Goal: Task Accomplishment & Management: Use online tool/utility

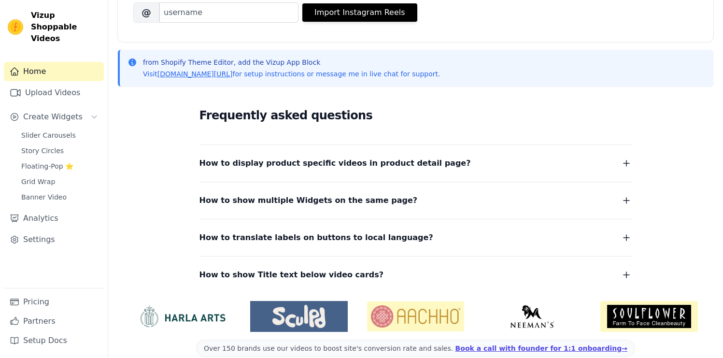
scroll to position [184, 0]
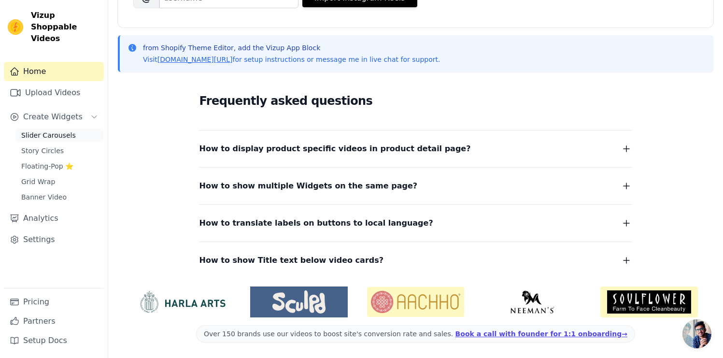
click at [57, 130] on span "Slider Carousels" at bounding box center [48, 135] width 55 height 10
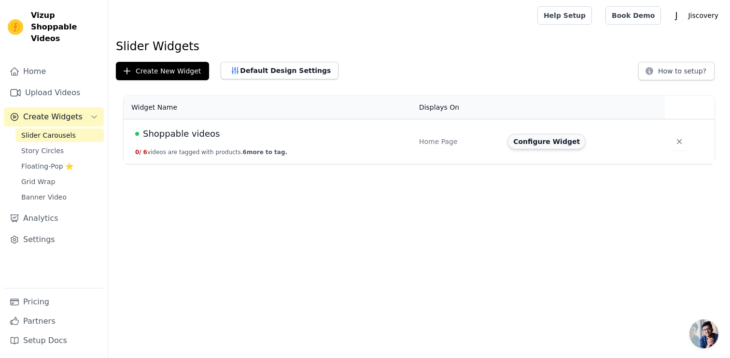
click at [551, 145] on button "Configure Widget" at bounding box center [546, 141] width 78 height 15
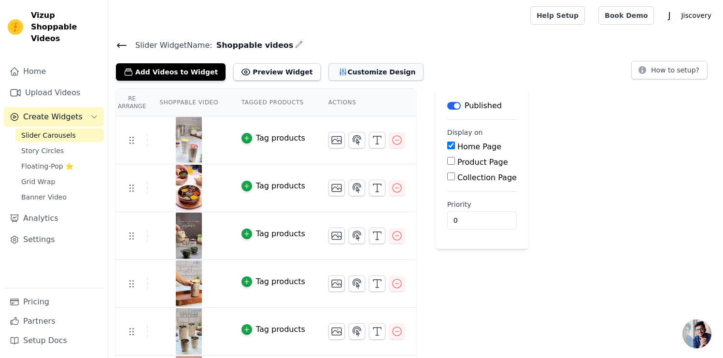
click at [344, 71] on button "Customize Design" at bounding box center [375, 71] width 95 height 17
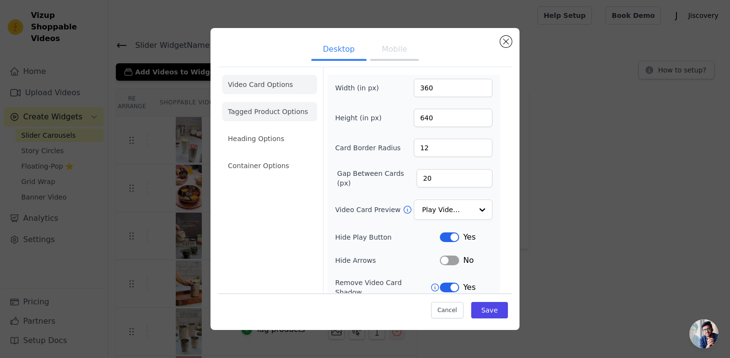
click at [274, 114] on li "Tagged Product Options" at bounding box center [269, 111] width 95 height 19
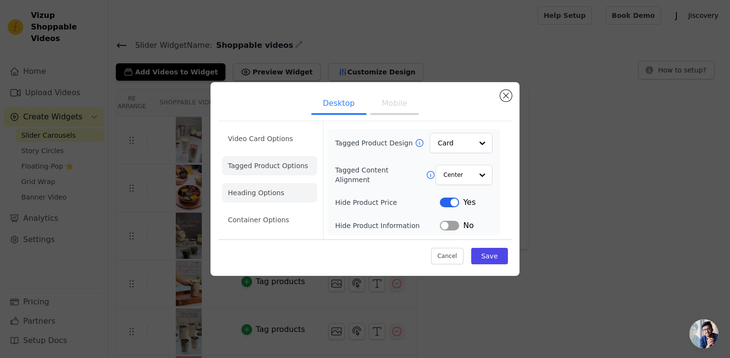
click at [271, 192] on li "Heading Options" at bounding box center [269, 192] width 95 height 19
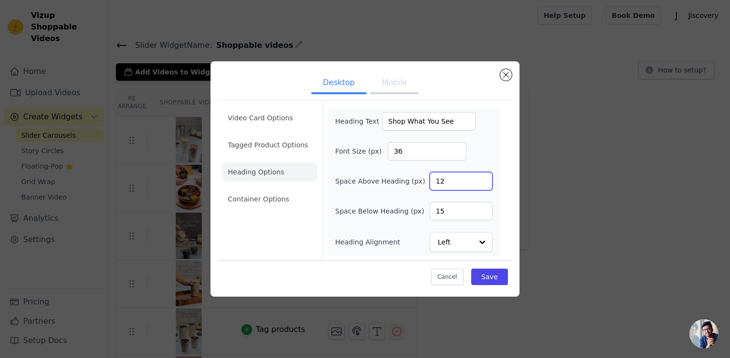
click at [456, 184] on input "12" at bounding box center [461, 181] width 63 height 18
click at [454, 211] on input "15" at bounding box center [461, 211] width 63 height 18
click at [281, 195] on li "Container Options" at bounding box center [269, 198] width 95 height 19
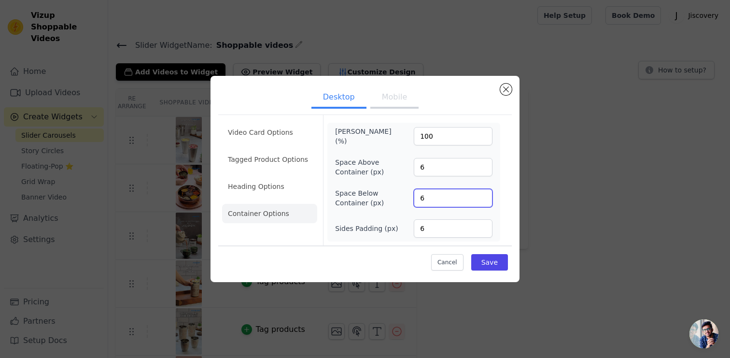
drag, startPoint x: 434, startPoint y: 197, endPoint x: 407, endPoint y: 196, distance: 27.1
click at [407, 196] on div "Space Below Container (px) 6" at bounding box center [413, 197] width 157 height 19
drag, startPoint x: 440, startPoint y: 199, endPoint x: 420, endPoint y: 197, distance: 20.4
click at [420, 197] on input "3" at bounding box center [453, 198] width 79 height 18
type input "20"
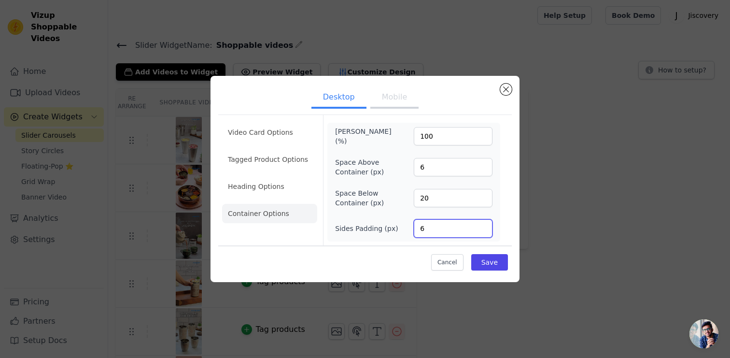
drag, startPoint x: 420, startPoint y: 223, endPoint x: 411, endPoint y: 220, distance: 9.0
click at [411, 220] on div "Sides Padding (px) 6" at bounding box center [413, 228] width 157 height 18
type input "20"
click at [491, 260] on button "Save" at bounding box center [489, 262] width 37 height 16
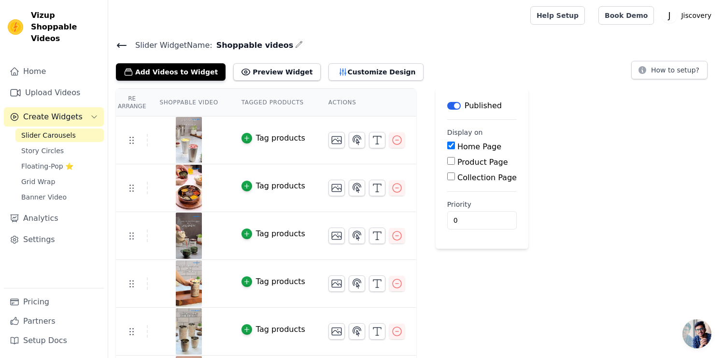
scroll to position [45, 0]
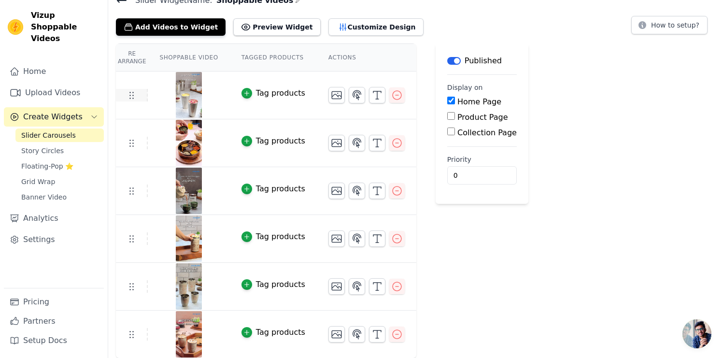
click at [130, 96] on icon at bounding box center [132, 95] width 12 height 12
click at [185, 29] on button "Add Videos to Widget" at bounding box center [171, 26] width 110 height 17
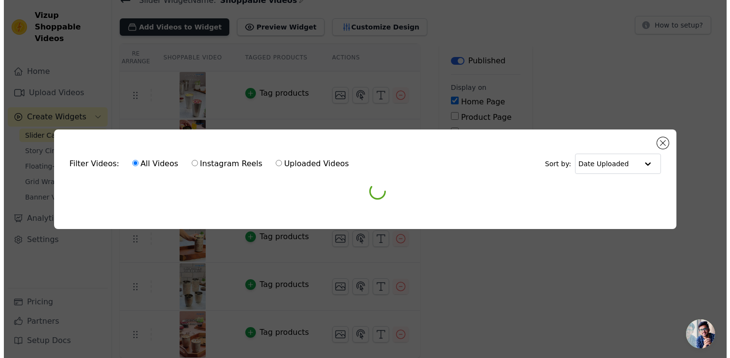
scroll to position [0, 0]
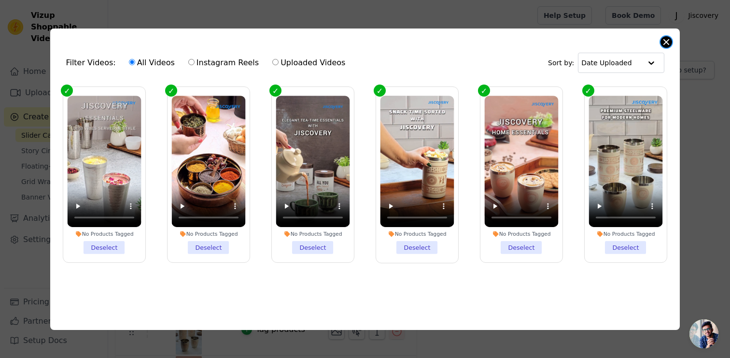
click at [664, 39] on button "Close modal" at bounding box center [666, 42] width 12 height 12
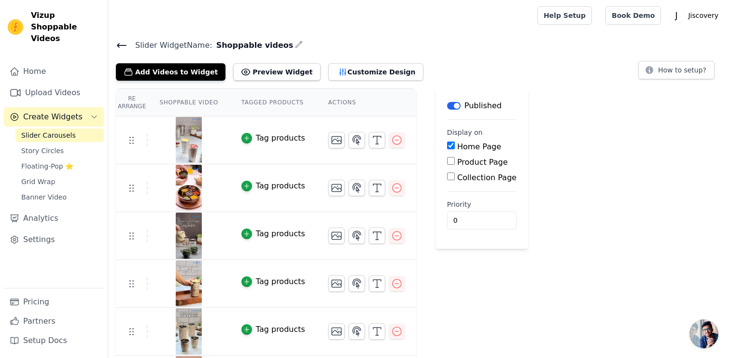
click at [507, 266] on div "Label Published Display on Home Page Product Page Collection Page Priority 0" at bounding box center [481, 245] width 93 height 315
click at [185, 74] on button "Add Videos to Widget" at bounding box center [171, 71] width 110 height 17
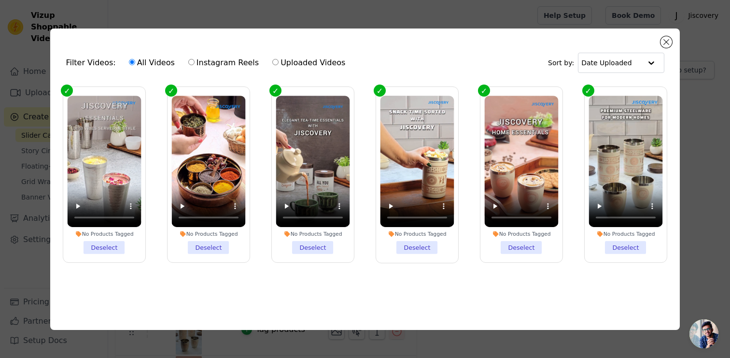
click at [298, 61] on label "Uploaded Videos" at bounding box center [309, 62] width 74 height 13
click at [279, 61] on input "Uploaded Videos" at bounding box center [275, 62] width 6 height 6
radio input "true"
click at [135, 58] on label "All Videos" at bounding box center [151, 62] width 47 height 13
click at [135, 59] on input "All Videos" at bounding box center [132, 62] width 6 height 6
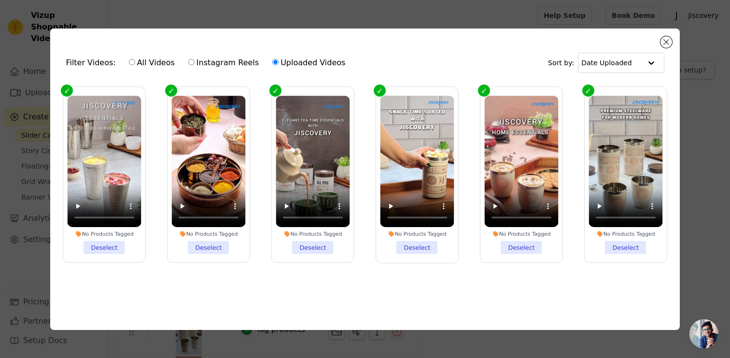
radio input "true"
click at [663, 38] on button "Close modal" at bounding box center [666, 42] width 12 height 12
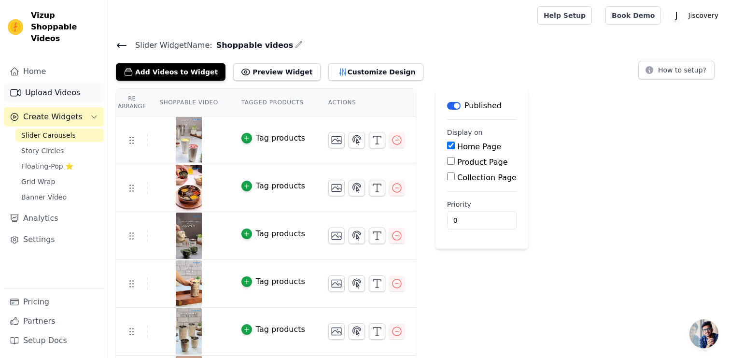
click at [54, 84] on link "Upload Videos" at bounding box center [54, 92] width 100 height 19
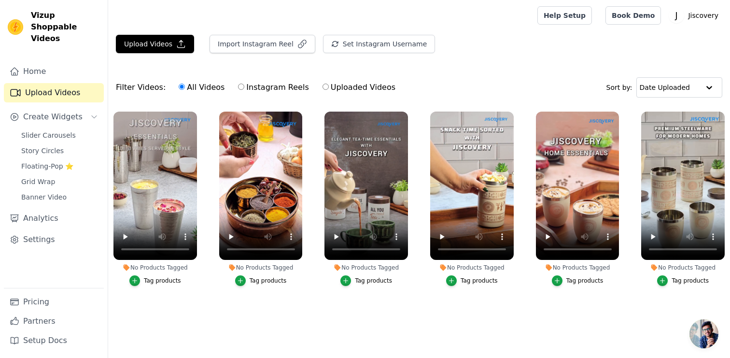
click at [338, 320] on ul "No Products Tagged Tag products No Products Tagged Tag products No Products Tag…" at bounding box center [419, 216] width 622 height 220
click at [138, 45] on button "Upload Videos" at bounding box center [155, 44] width 78 height 18
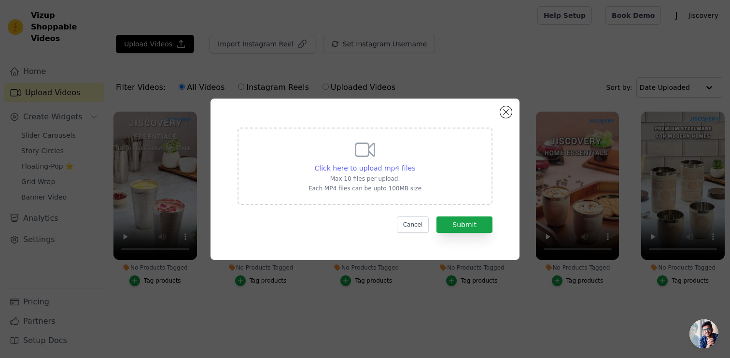
click at [405, 171] on span "Click here to upload mp4 files" at bounding box center [365, 168] width 101 height 8
click at [415, 163] on input "Click here to upload mp4 files Max 10 files per upload. Each MP4 files can be u…" at bounding box center [415, 163] width 0 height 0
type input "C:\fakepath\JSP022.mp4"
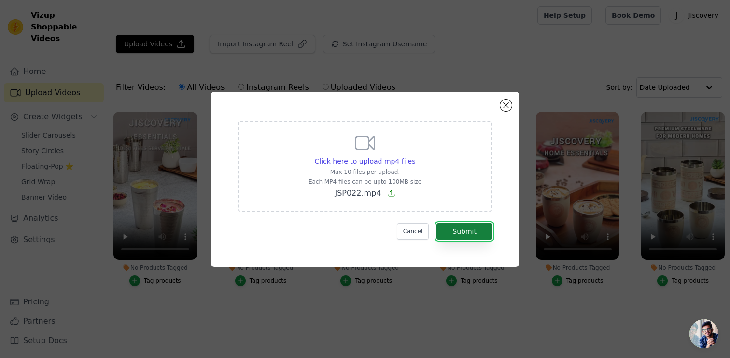
click at [477, 230] on button "Submit" at bounding box center [464, 231] width 56 height 16
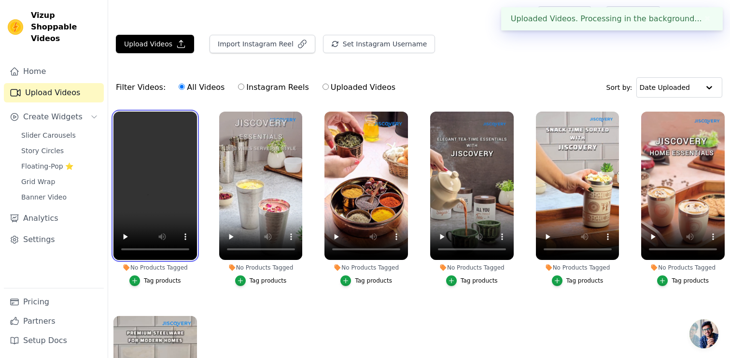
drag, startPoint x: 173, startPoint y: 172, endPoint x: 281, endPoint y: 309, distance: 174.7
click at [281, 309] on ul "No Products Tagged Tag products No Products Tagged Tag products No Products Tag…" at bounding box center [419, 269] width 622 height 327
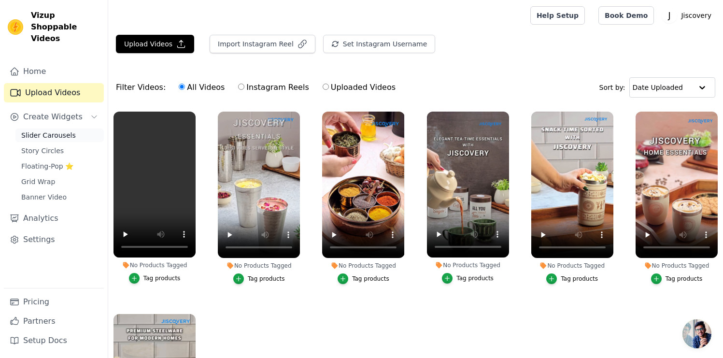
click at [47, 130] on span "Slider Carousels" at bounding box center [48, 135] width 55 height 10
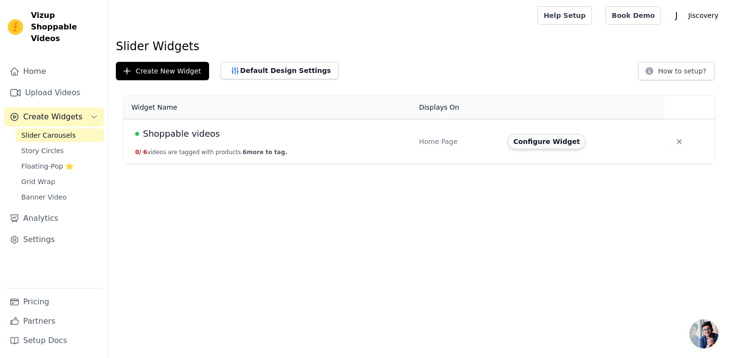
click at [548, 142] on button "Configure Widget" at bounding box center [546, 141] width 78 height 15
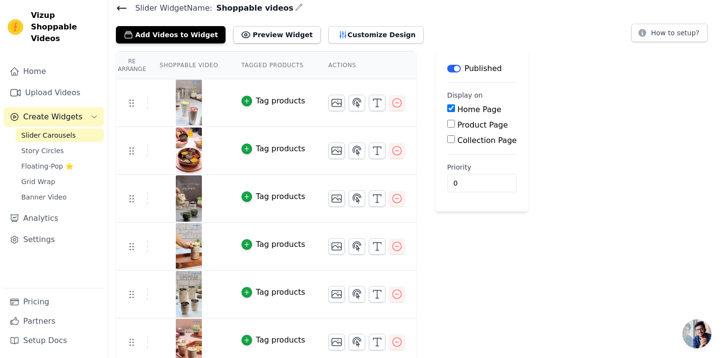
scroll to position [32, 0]
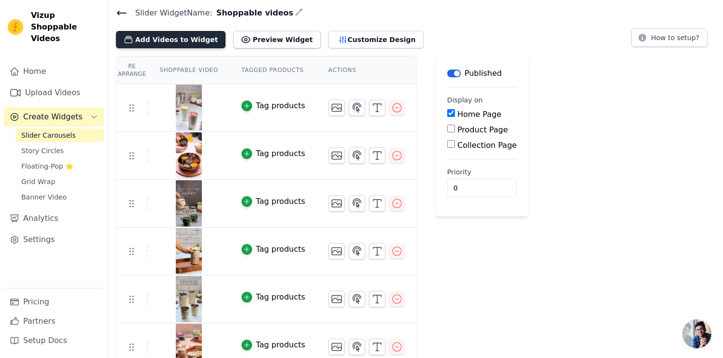
click at [190, 36] on button "Add Videos to Widget" at bounding box center [171, 39] width 110 height 17
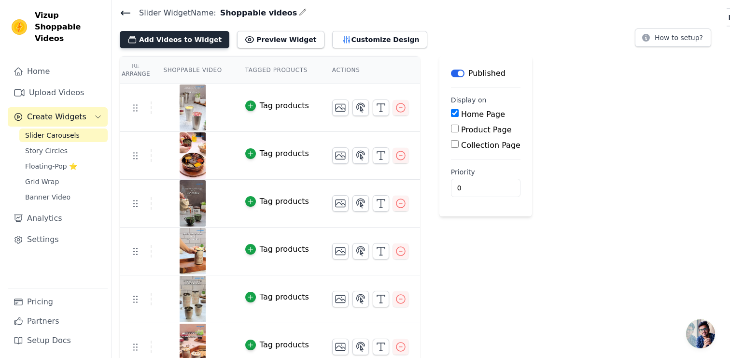
scroll to position [0, 0]
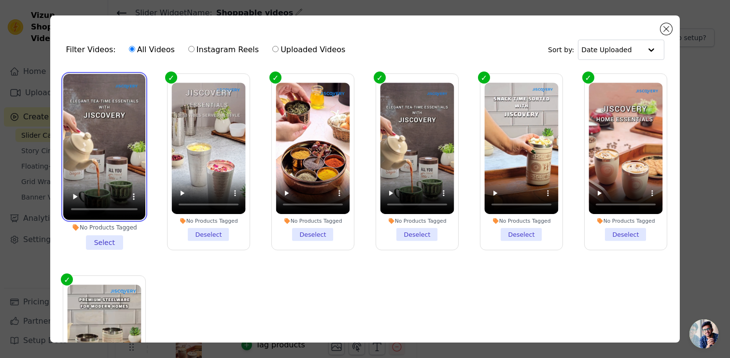
click at [128, 82] on video at bounding box center [104, 147] width 82 height 146
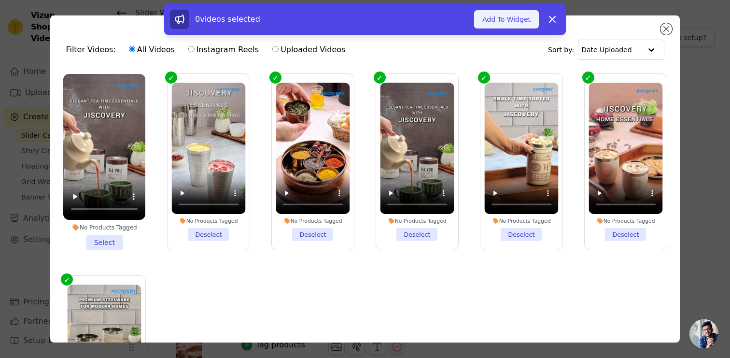
click at [497, 20] on button "Add To Widget" at bounding box center [506, 19] width 65 height 18
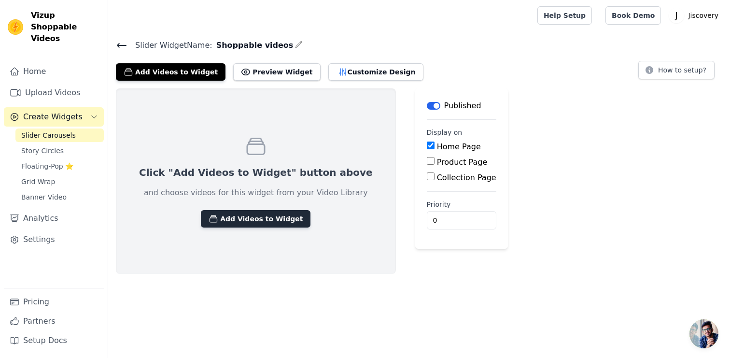
click at [227, 218] on button "Add Videos to Widget" at bounding box center [256, 218] width 110 height 17
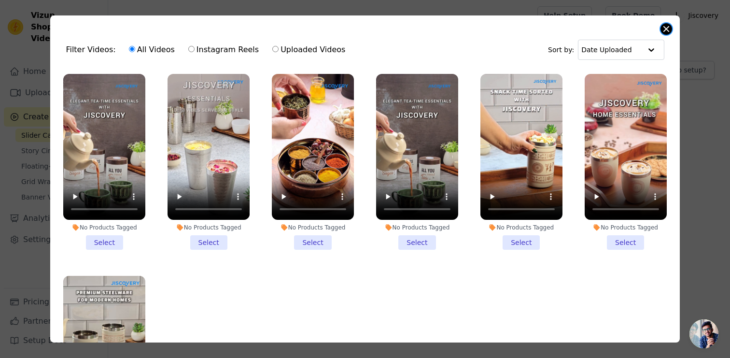
click at [664, 28] on button "Close modal" at bounding box center [666, 29] width 12 height 12
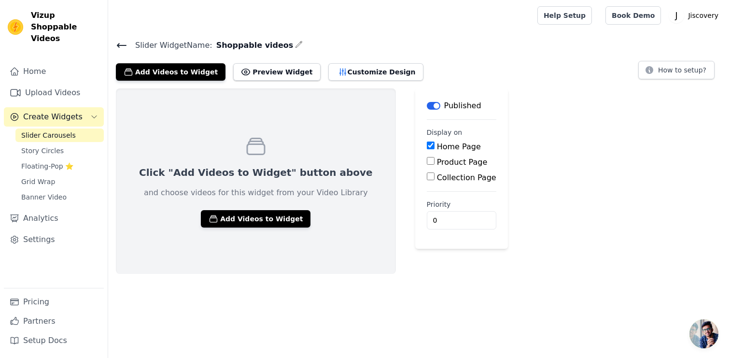
click at [125, 46] on icon at bounding box center [122, 46] width 12 height 12
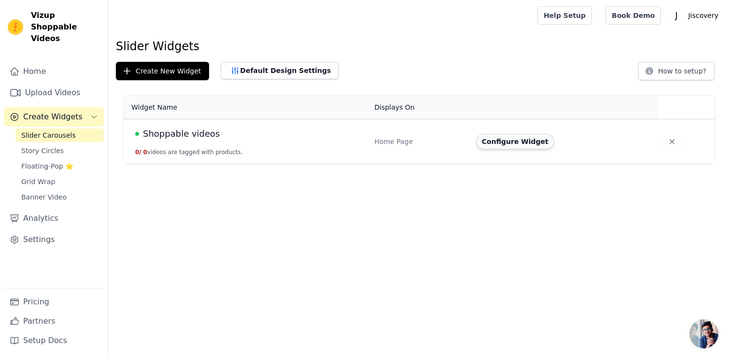
click at [493, 142] on button "Configure Widget" at bounding box center [515, 141] width 78 height 15
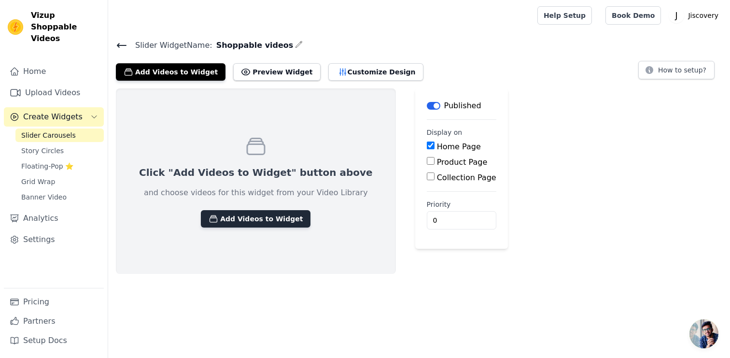
click at [257, 215] on button "Add Videos to Widget" at bounding box center [256, 218] width 110 height 17
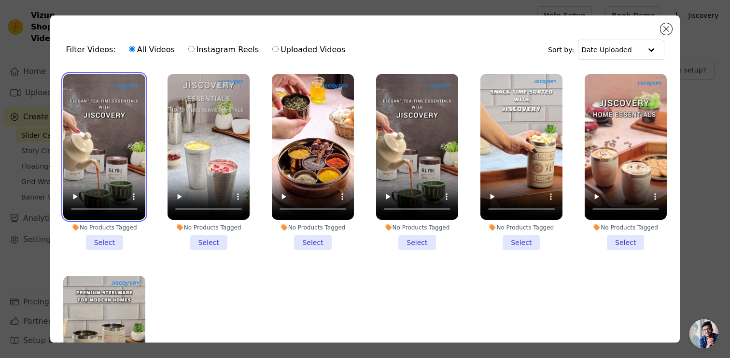
click at [108, 133] on video at bounding box center [104, 147] width 82 height 146
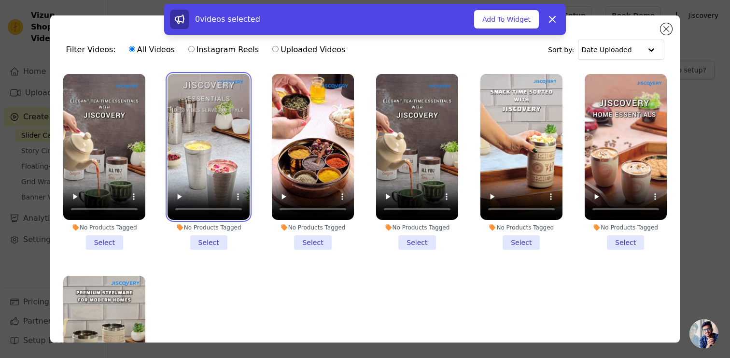
click at [189, 130] on video at bounding box center [209, 147] width 82 height 146
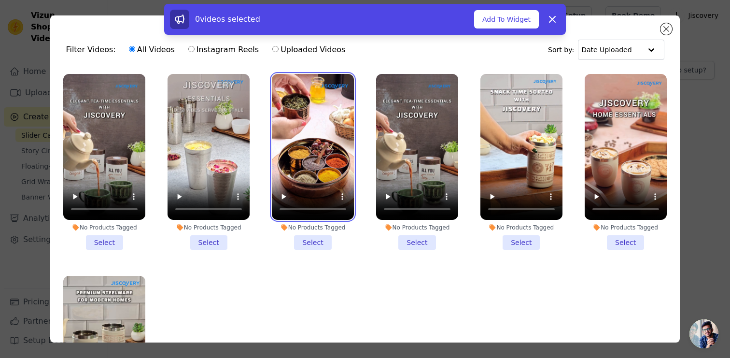
click at [283, 140] on video at bounding box center [313, 147] width 82 height 146
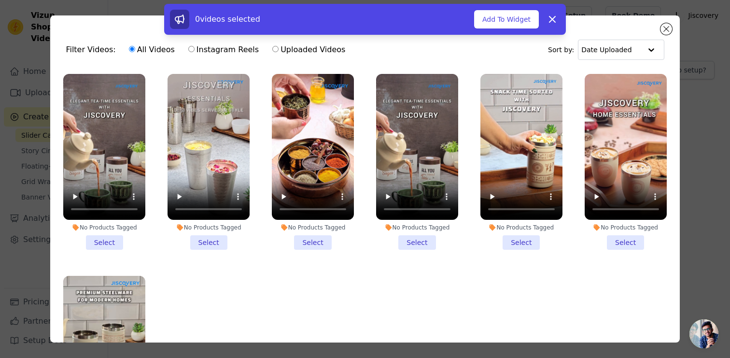
drag, startPoint x: 113, startPoint y: 241, endPoint x: 228, endPoint y: 251, distance: 115.3
click at [118, 241] on li "No Products Tagged Select" at bounding box center [104, 162] width 82 height 176
click at [0, 0] on input "No Products Tagged Select" at bounding box center [0, 0] width 0 height 0
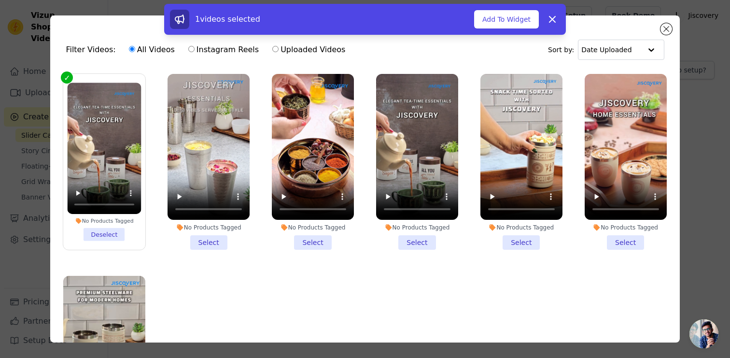
click at [211, 244] on li "No Products Tagged Select" at bounding box center [209, 162] width 82 height 176
click at [0, 0] on input "No Products Tagged Select" at bounding box center [0, 0] width 0 height 0
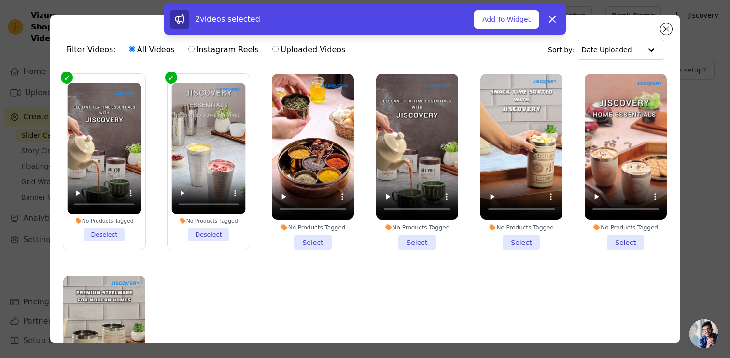
click at [295, 238] on li "No Products Tagged Select" at bounding box center [313, 162] width 82 height 176
click at [0, 0] on input "No Products Tagged Select" at bounding box center [0, 0] width 0 height 0
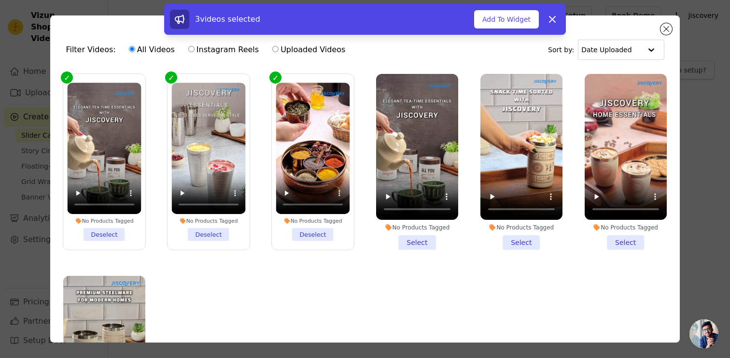
click at [421, 238] on li "No Products Tagged Select" at bounding box center [417, 162] width 82 height 176
click at [506, 239] on li "No Products Tagged Select" at bounding box center [521, 162] width 82 height 176
click at [0, 0] on input "No Products Tagged Select" at bounding box center [0, 0] width 0 height 0
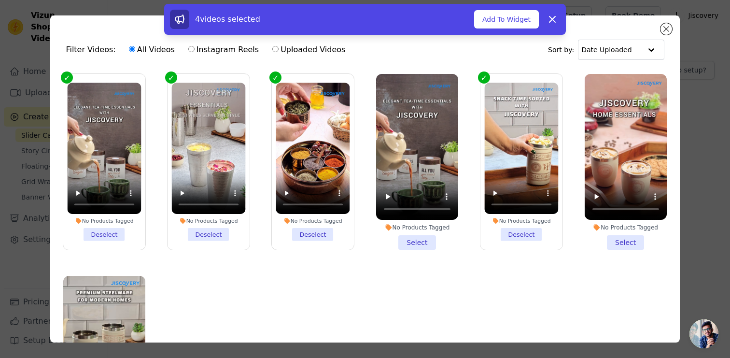
click at [607, 241] on li "No Products Tagged Select" at bounding box center [626, 162] width 82 height 176
click at [0, 0] on input "No Products Tagged Select" at bounding box center [0, 0] width 0 height 0
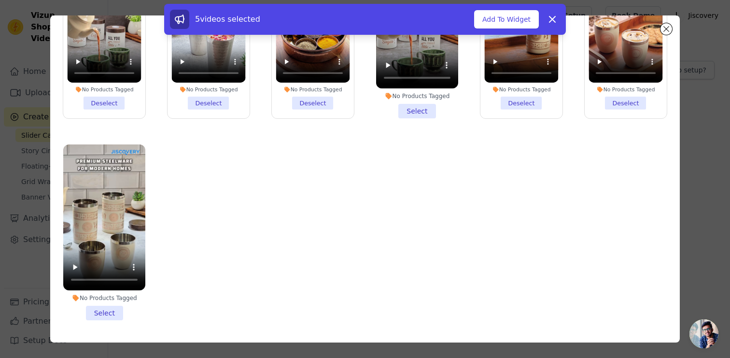
scroll to position [84, 0]
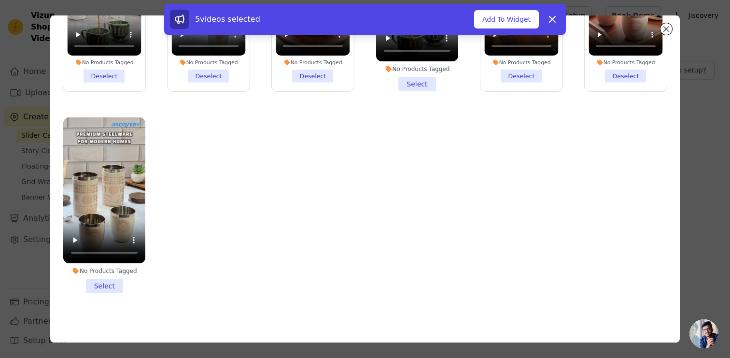
click at [100, 276] on li "No Products Tagged Select" at bounding box center [104, 205] width 82 height 176
click at [0, 0] on input "No Products Tagged Select" at bounding box center [0, 0] width 0 height 0
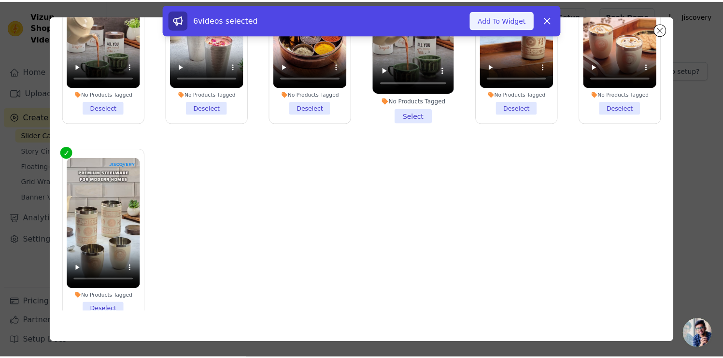
scroll to position [39, 0]
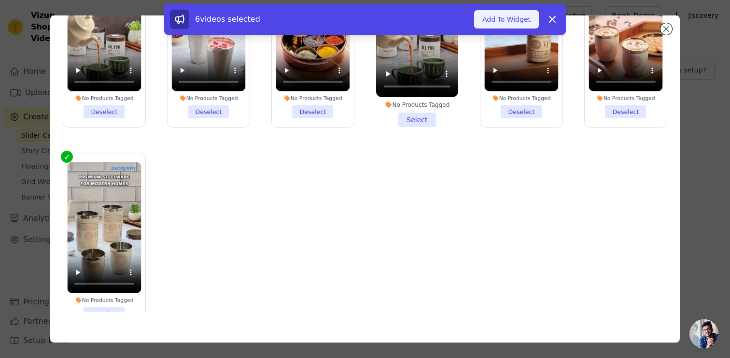
click at [511, 19] on button "Add To Widget" at bounding box center [506, 19] width 65 height 18
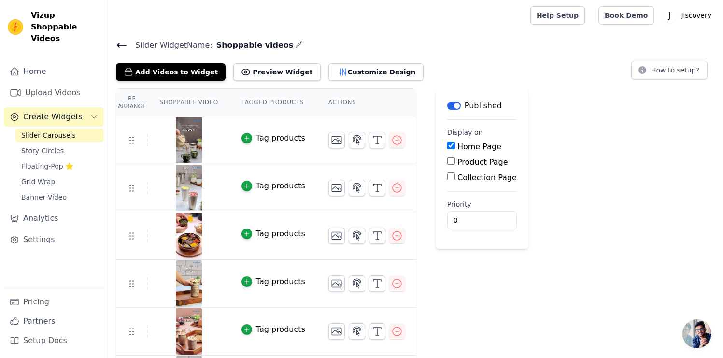
scroll to position [45, 0]
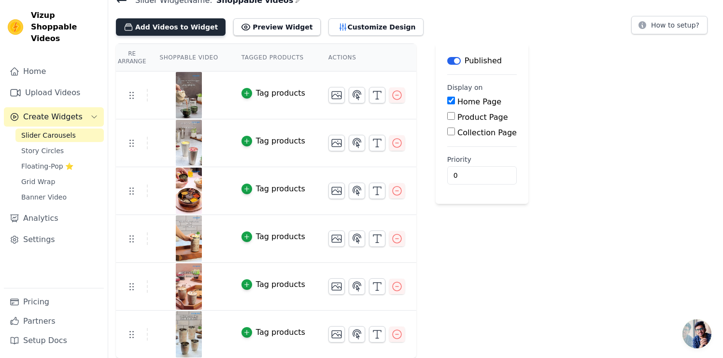
click at [190, 29] on button "Add Videos to Widget" at bounding box center [171, 26] width 110 height 17
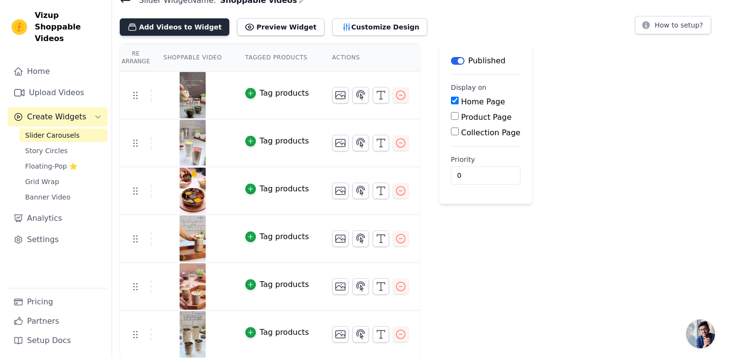
scroll to position [0, 0]
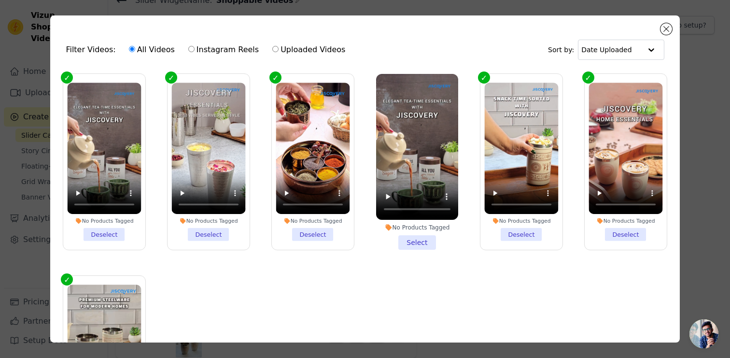
click at [612, 232] on li "No Products Tagged Deselect" at bounding box center [626, 162] width 74 height 158
click at [0, 0] on input "No Products Tagged Deselect" at bounding box center [0, 0] width 0 height 0
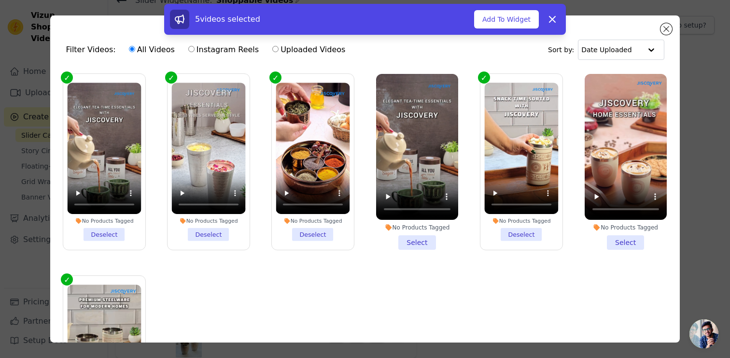
click at [413, 235] on li "No Products Tagged Select" at bounding box center [417, 162] width 82 height 176
click at [0, 0] on input "No Products Tagged Select" at bounding box center [0, 0] width 0 height 0
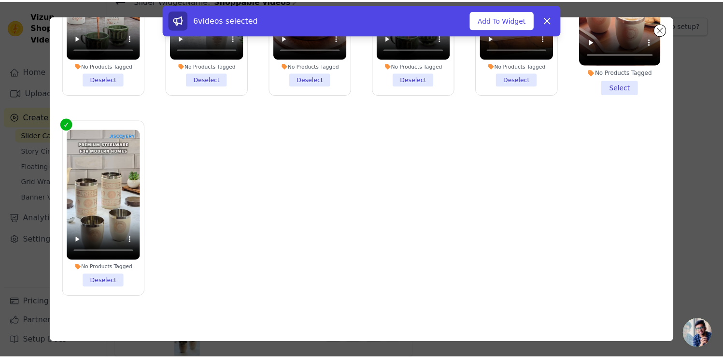
scroll to position [82, 0]
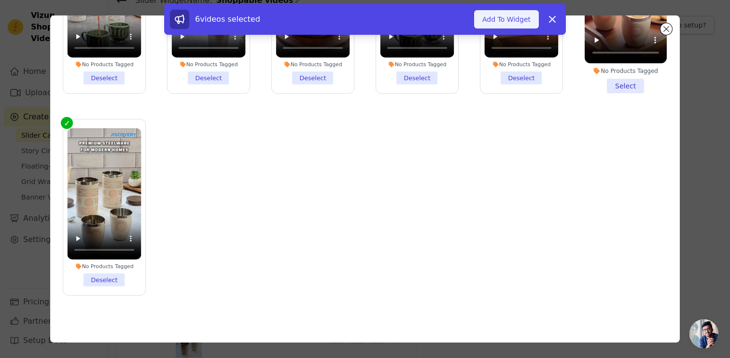
click at [494, 24] on button "Add To Widget" at bounding box center [506, 19] width 65 height 18
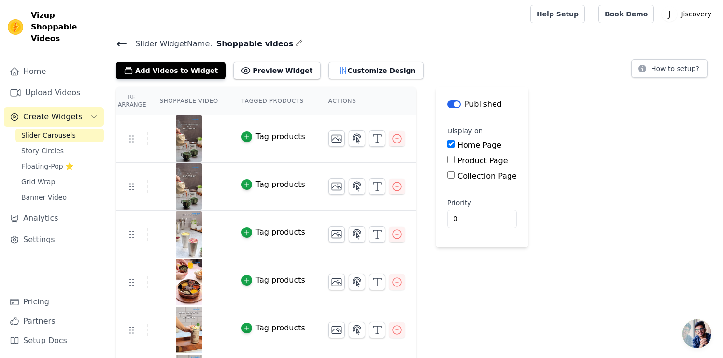
scroll to position [0, 0]
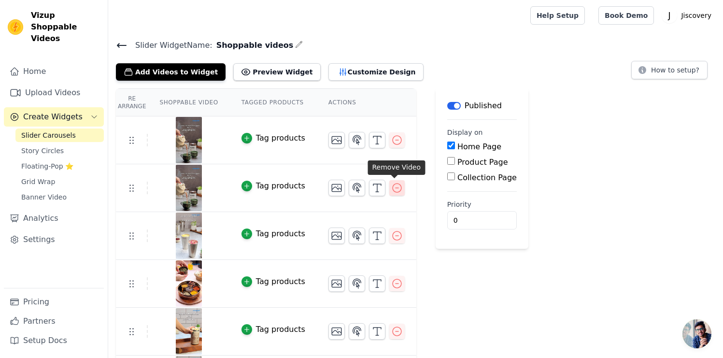
click at [395, 189] on icon "button" at bounding box center [397, 188] width 12 height 12
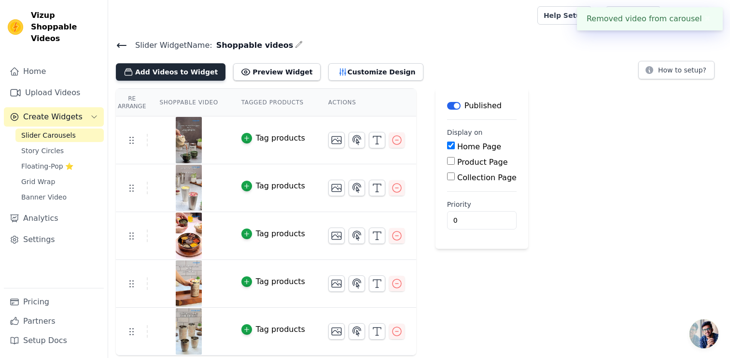
click at [171, 71] on button "Add Videos to Widget" at bounding box center [171, 71] width 110 height 17
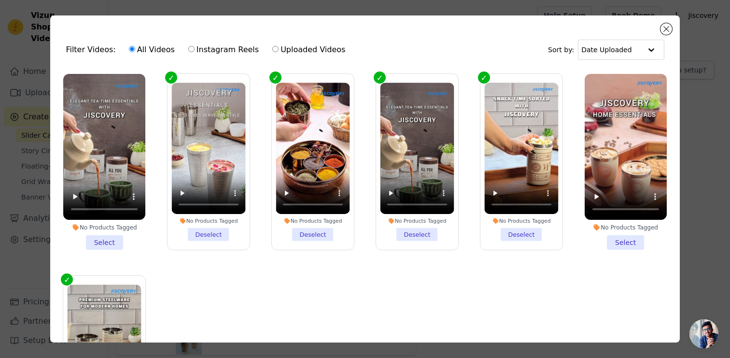
click at [604, 238] on li "No Products Tagged Select" at bounding box center [626, 162] width 82 height 176
click at [0, 0] on input "No Products Tagged Select" at bounding box center [0, 0] width 0 height 0
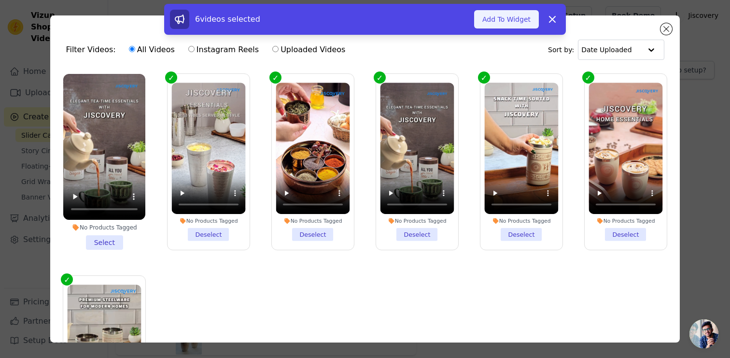
click at [501, 19] on button "Add To Widget" at bounding box center [506, 19] width 65 height 18
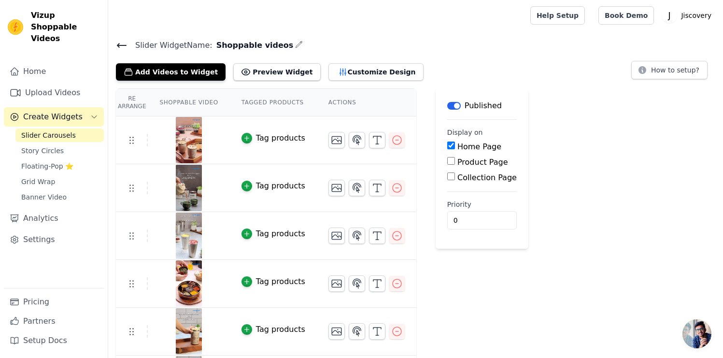
click at [121, 45] on icon at bounding box center [122, 46] width 12 height 12
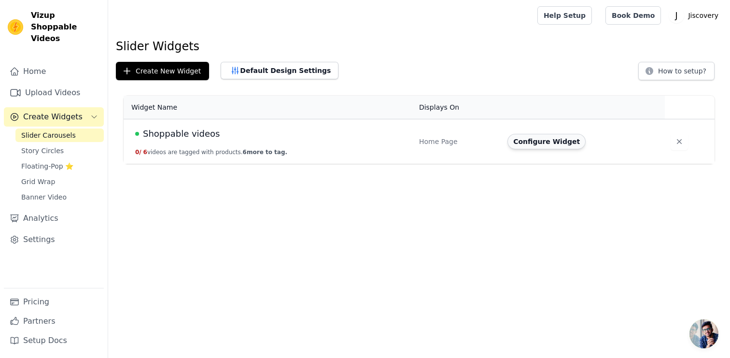
click at [555, 144] on button "Configure Widget" at bounding box center [546, 141] width 78 height 15
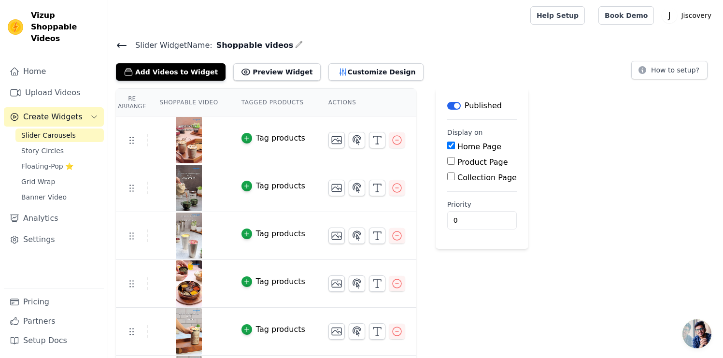
click at [122, 45] on icon at bounding box center [122, 46] width 12 height 12
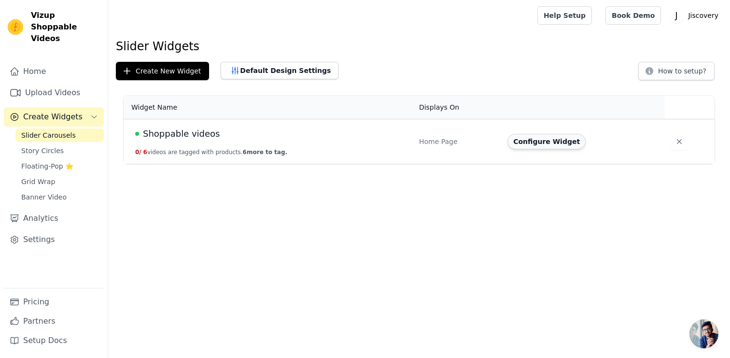
click at [557, 142] on button "Configure Widget" at bounding box center [546, 141] width 78 height 15
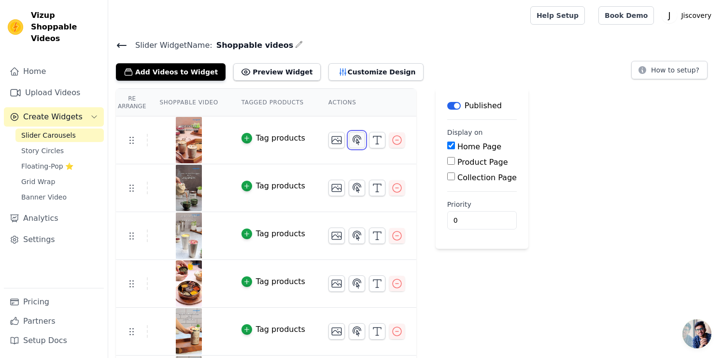
click at [357, 142] on icon "button" at bounding box center [357, 140] width 12 height 12
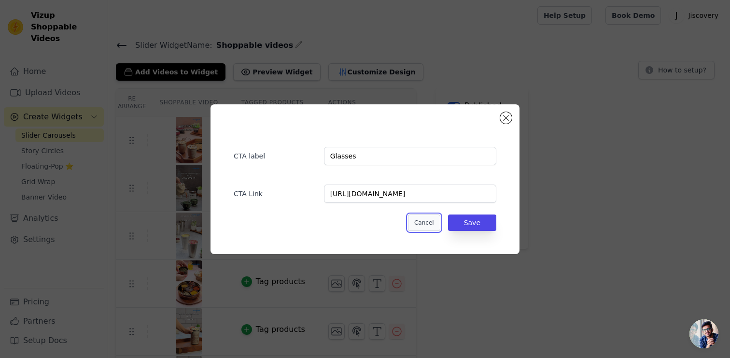
click at [425, 219] on button "Cancel" at bounding box center [424, 222] width 32 height 16
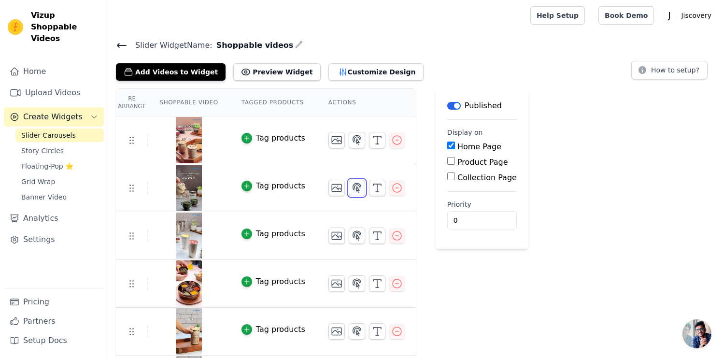
click at [353, 189] on icon "button" at bounding box center [357, 188] width 12 height 12
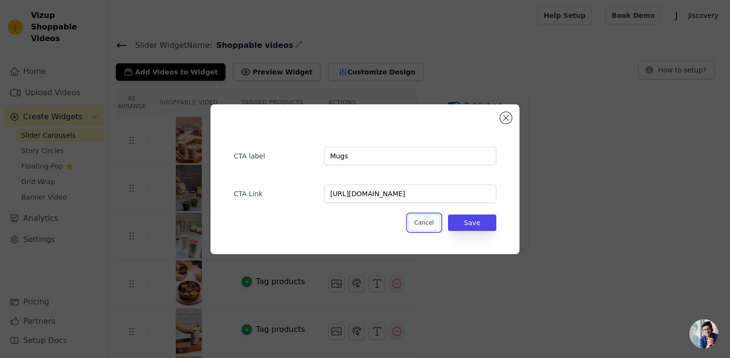
click at [427, 218] on button "Cancel" at bounding box center [424, 222] width 32 height 16
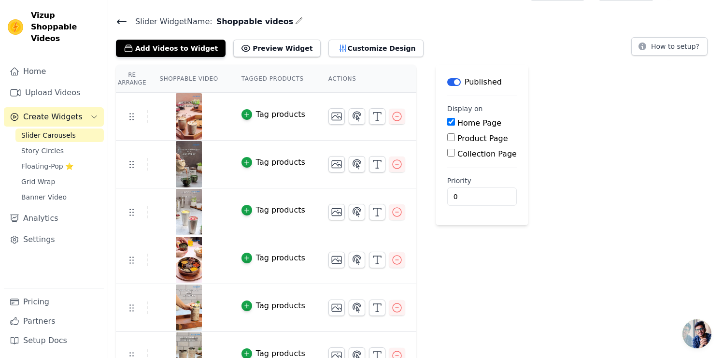
scroll to position [45, 0]
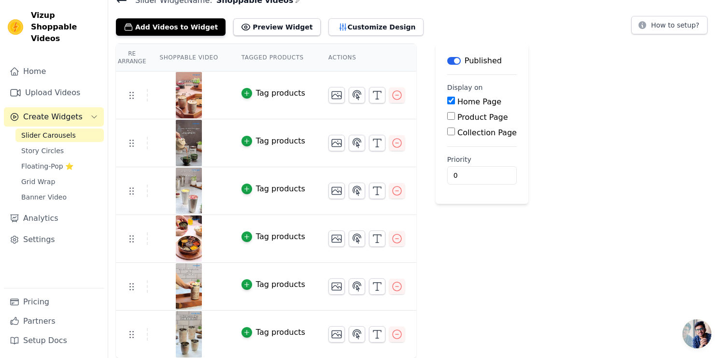
click at [264, 93] on div "Tag products" at bounding box center [280, 93] width 49 height 12
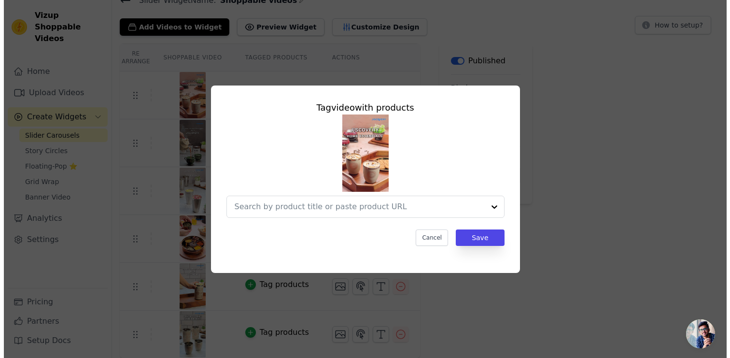
scroll to position [0, 0]
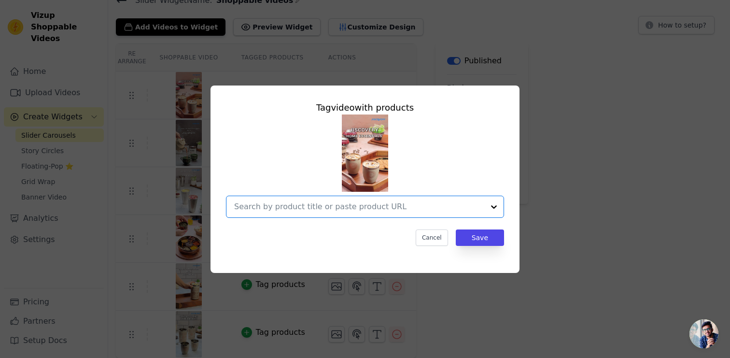
click at [363, 205] on input "text" at bounding box center [359, 207] width 250 height 12
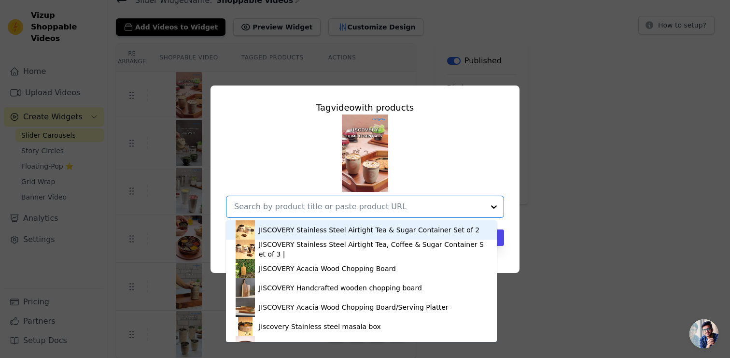
paste input "https://jiscovery.com/products/jiscovery-stainless-steel-printed-round-glasses-…"
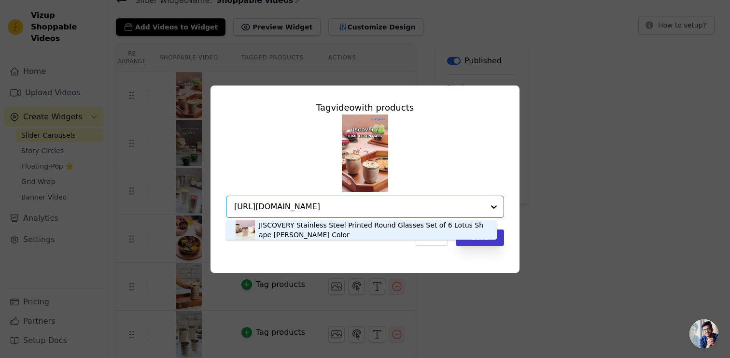
type input "https://jiscovery.com/products/jiscovery-stainless-steel-printed-round-glasses-…"
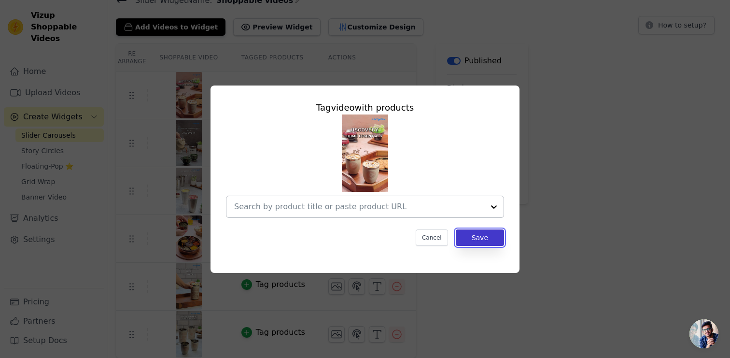
scroll to position [0, 0]
click at [501, 241] on button "Save" at bounding box center [480, 237] width 48 height 16
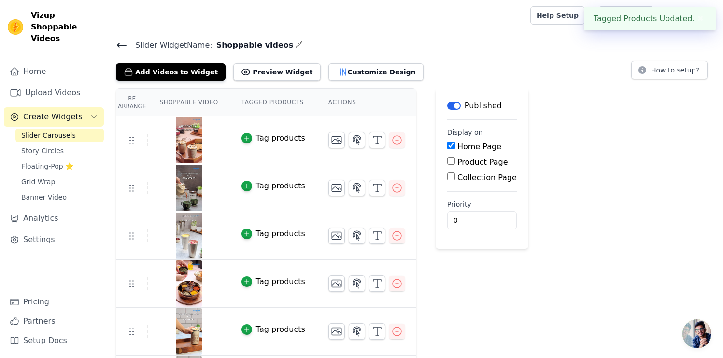
click at [275, 138] on div "Tag products" at bounding box center [280, 138] width 49 height 12
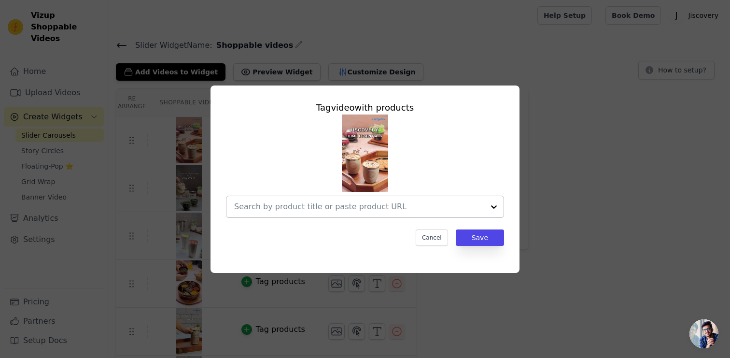
click at [424, 209] on input "text" at bounding box center [359, 207] width 250 height 12
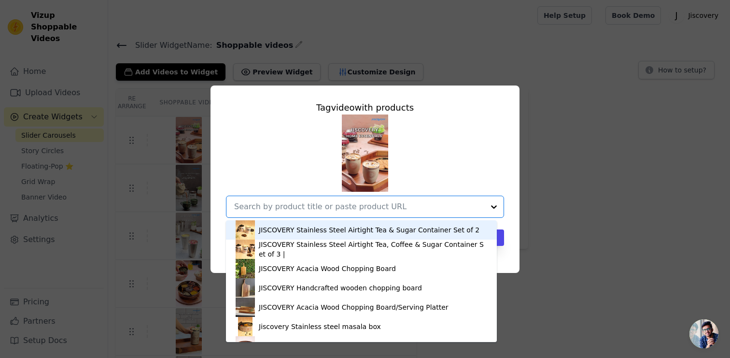
paste input "https://jiscovery.com/products/jiscovery-stainless-steel-printed-round-glasses-…"
type input "https://jiscovery.com/products/jiscovery-stainless-steel-printed-round-glasses-…"
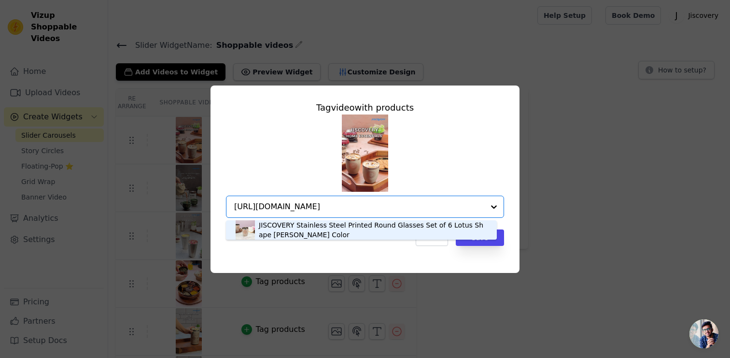
click at [357, 229] on div "JISCOVERY Stainless Steel Printed Round Glasses Set of 6 Lotus Shape Coffee Bro…" at bounding box center [373, 229] width 228 height 19
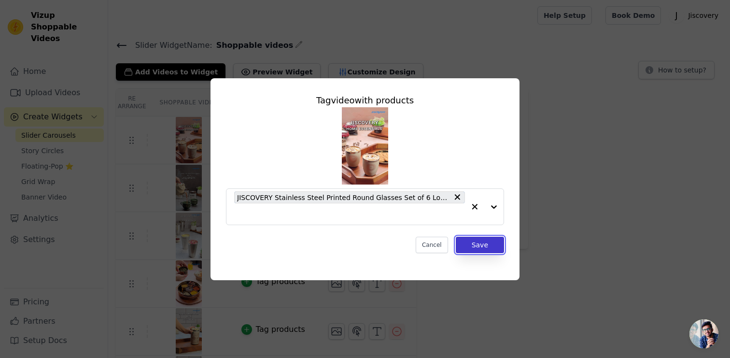
click at [483, 242] on button "Save" at bounding box center [480, 245] width 48 height 16
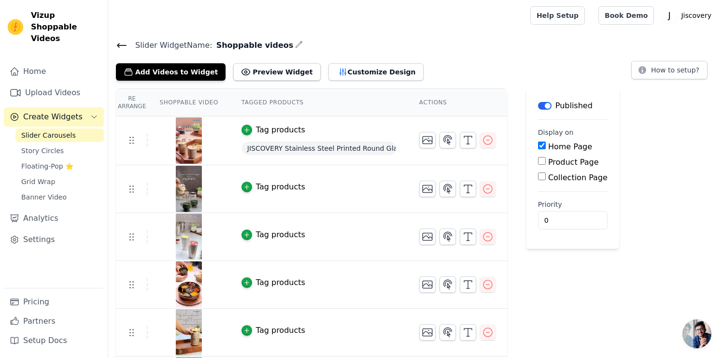
click at [554, 278] on div "Label Published Display on Home Page Product Page Collection Page Priority 0" at bounding box center [572, 246] width 93 height 316
click at [291, 146] on span "JISCOVERY Stainless Steel Printed Round Glasses Set of 6 Lotus Shape Coffee Bro…" at bounding box center [318, 148] width 154 height 14
click at [249, 128] on icon "button" at bounding box center [246, 129] width 7 height 7
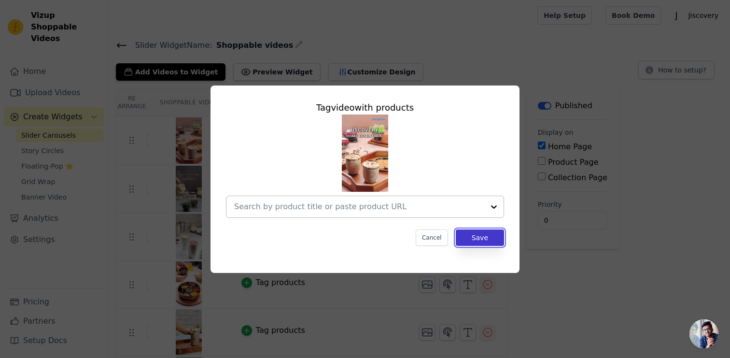
click at [479, 237] on button "Save" at bounding box center [480, 237] width 48 height 16
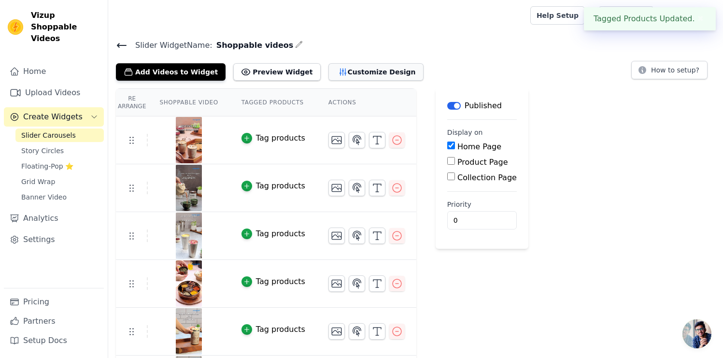
click at [360, 71] on button "Customize Design" at bounding box center [375, 71] width 95 height 17
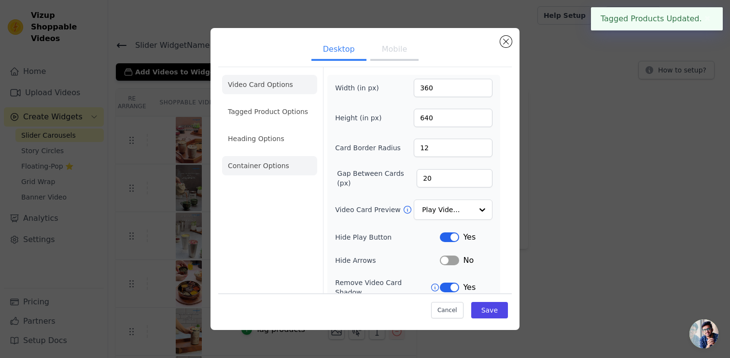
click at [262, 164] on li "Container Options" at bounding box center [269, 165] width 95 height 19
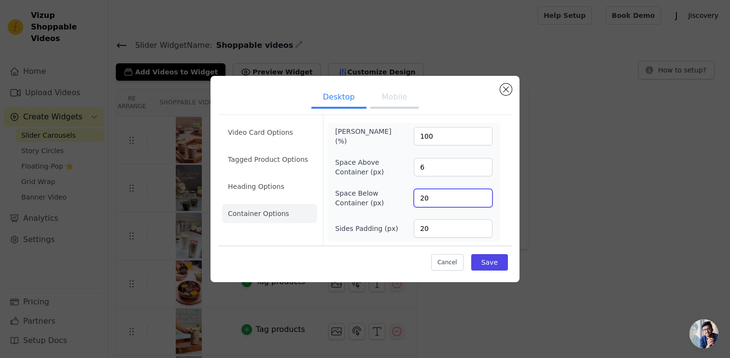
drag, startPoint x: 434, startPoint y: 198, endPoint x: 397, endPoint y: 194, distance: 36.9
click at [400, 194] on div "Space Below Container (px) 20" at bounding box center [413, 197] width 157 height 19
type input "30"
drag, startPoint x: 437, startPoint y: 224, endPoint x: 392, endPoint y: 216, distance: 46.4
click at [392, 216] on div "Max Width (%) 100 Space Above Container (px) 6 Space Below Container (px) 30 Si…" at bounding box center [413, 181] width 157 height 111
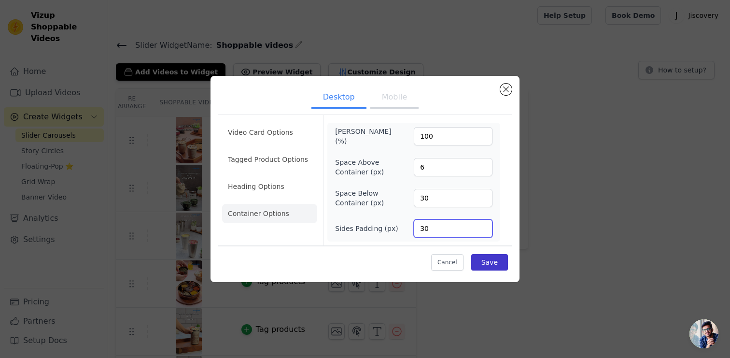
type input "30"
click at [491, 263] on button "Save" at bounding box center [489, 262] width 37 height 16
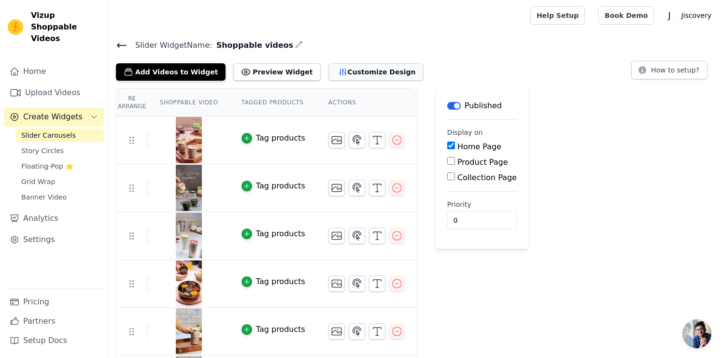
click at [360, 70] on button "Customize Design" at bounding box center [375, 71] width 95 height 17
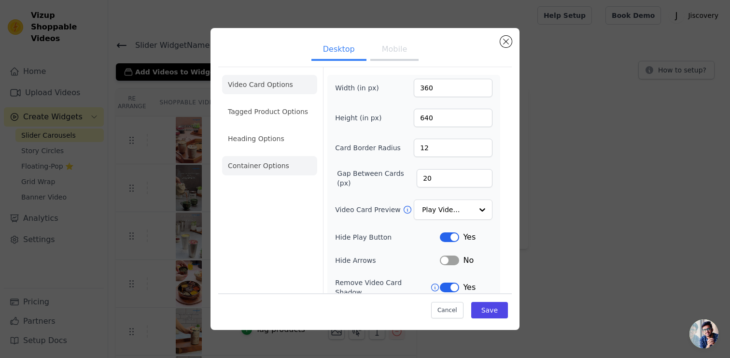
click at [258, 164] on li "Container Options" at bounding box center [269, 165] width 95 height 19
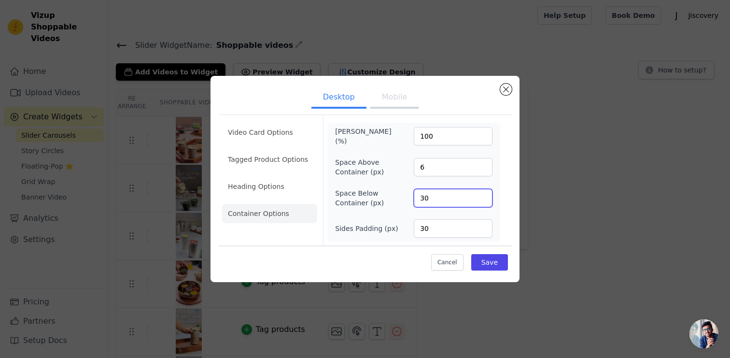
drag, startPoint x: 410, startPoint y: 197, endPoint x: 380, endPoint y: 190, distance: 30.7
click at [380, 190] on div "Space Below Container (px) 30" at bounding box center [413, 197] width 157 height 19
type input "25"
drag, startPoint x: 432, startPoint y: 228, endPoint x: 380, endPoint y: 217, distance: 53.3
click at [380, 217] on div "Max Width (%) 100 Space Above Container (px) 6 Space Below Container (px) 25 Si…" at bounding box center [413, 181] width 157 height 111
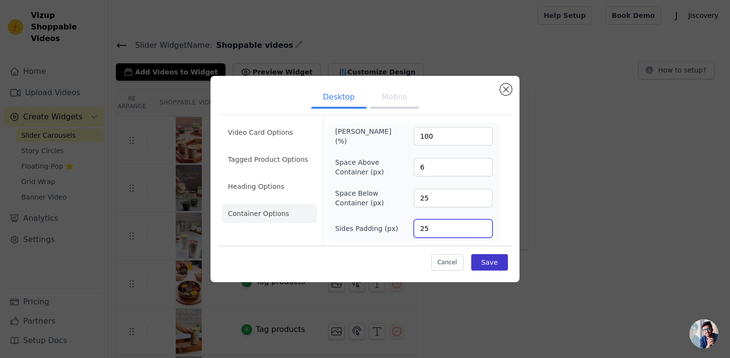
type input "25"
click at [481, 258] on button "Save" at bounding box center [489, 262] width 37 height 16
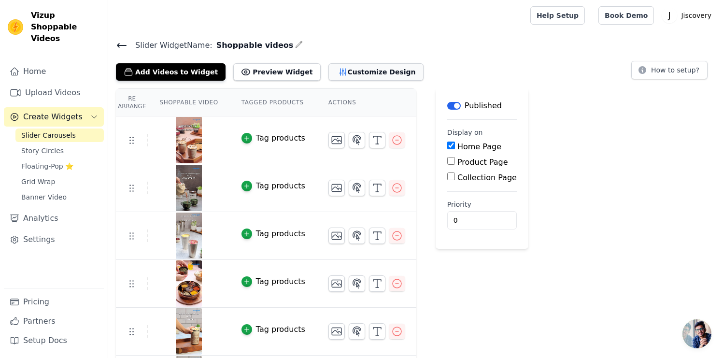
click at [339, 73] on button "Customize Design" at bounding box center [375, 71] width 95 height 17
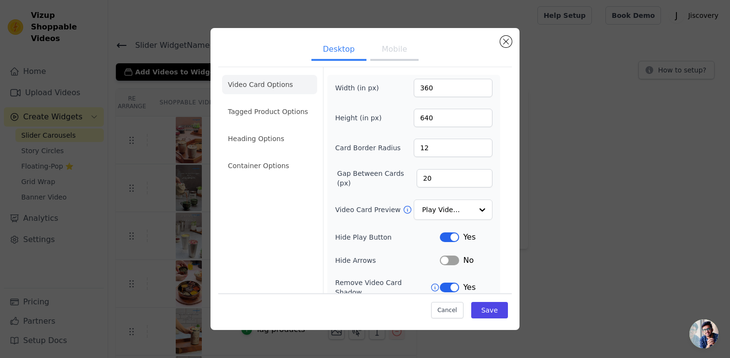
click at [392, 47] on button "Mobile" at bounding box center [394, 50] width 48 height 21
click at [259, 160] on li "Container Options" at bounding box center [269, 165] width 95 height 19
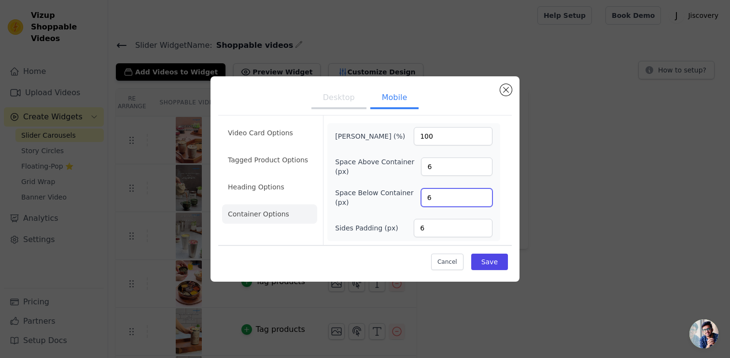
drag, startPoint x: 407, startPoint y: 187, endPoint x: 391, endPoint y: 188, distance: 16.0
click at [395, 187] on div "Max Width (%) 100 Space Above Container (px) 6 Space Below Container (px) 6 Sid…" at bounding box center [413, 182] width 157 height 110
type input "0"
drag, startPoint x: 420, startPoint y: 225, endPoint x: 405, endPoint y: 221, distance: 16.5
click at [407, 222] on div "Sides Padding (px) 6" at bounding box center [413, 228] width 157 height 18
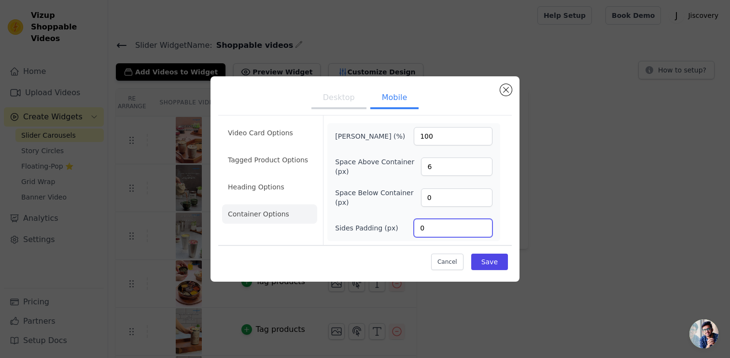
type input "0"
click at [273, 137] on li "Video Card Options" at bounding box center [269, 132] width 95 height 19
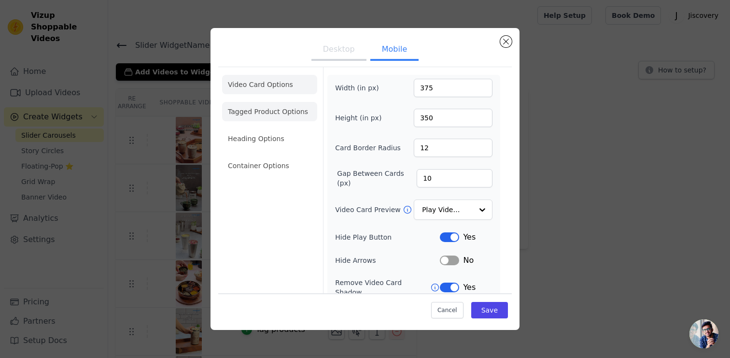
click at [273, 110] on li "Tagged Product Options" at bounding box center [269, 111] width 95 height 19
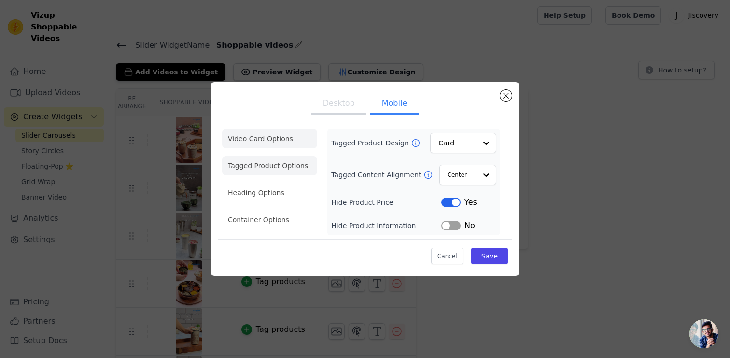
click at [262, 138] on li "Video Card Options" at bounding box center [269, 138] width 95 height 19
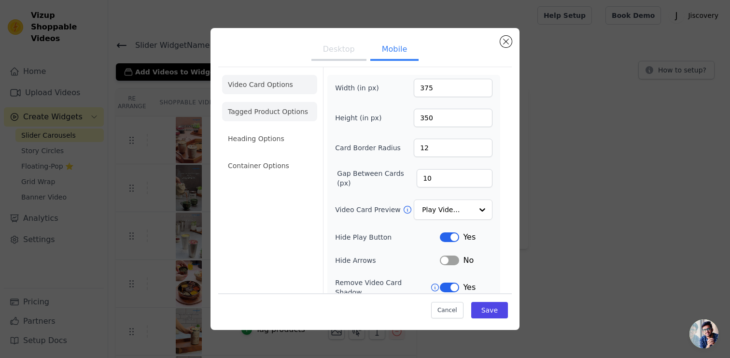
click at [273, 116] on li "Tagged Product Options" at bounding box center [269, 111] width 95 height 19
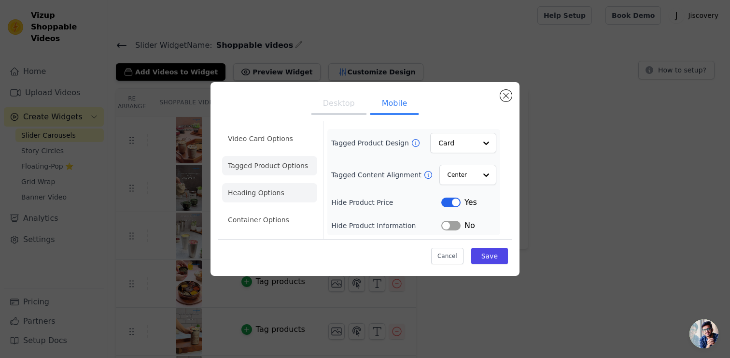
click at [273, 196] on li "Heading Options" at bounding box center [269, 192] width 95 height 19
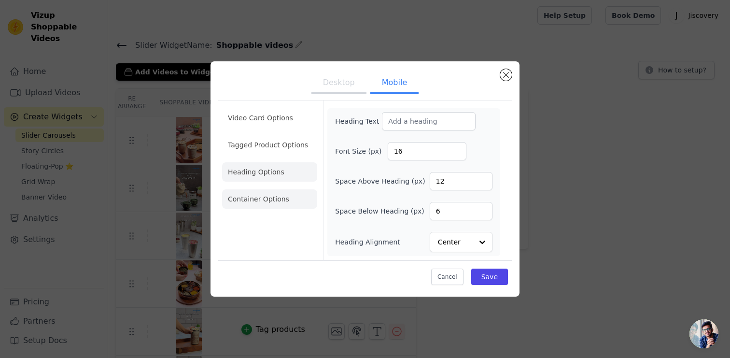
click at [273, 199] on li "Container Options" at bounding box center [269, 198] width 95 height 19
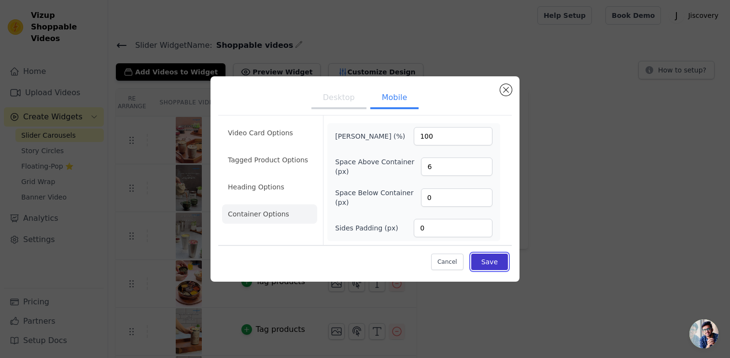
click at [498, 259] on button "Save" at bounding box center [489, 261] width 37 height 16
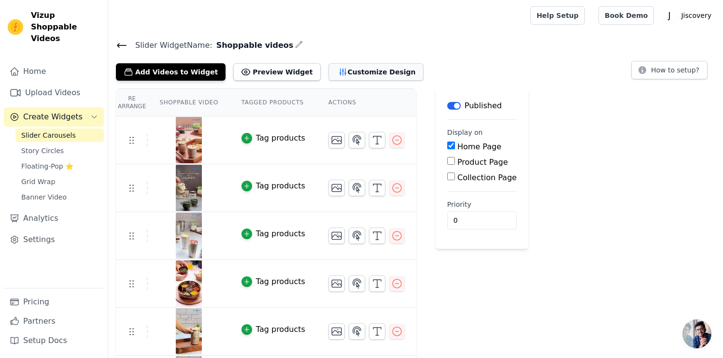
click at [360, 72] on button "Customize Design" at bounding box center [375, 71] width 95 height 17
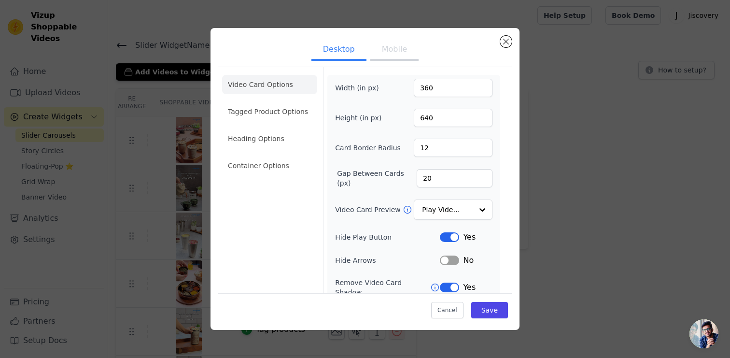
click at [390, 50] on button "Mobile" at bounding box center [394, 50] width 48 height 21
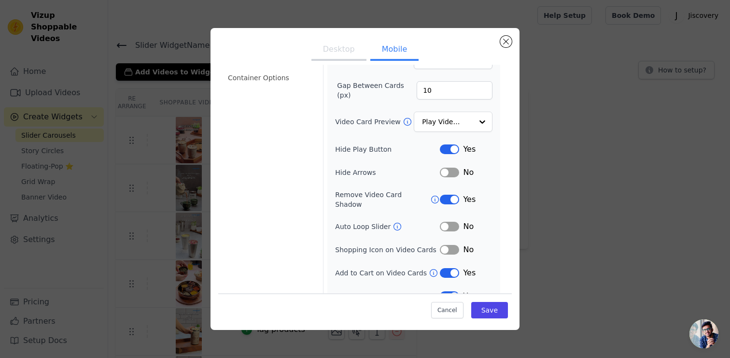
scroll to position [97, 0]
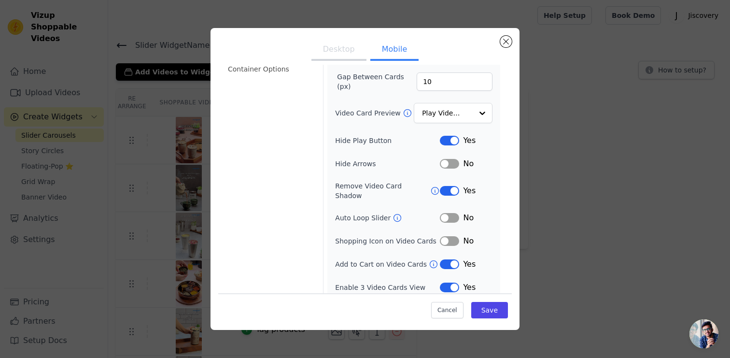
click at [441, 213] on button "Label" at bounding box center [449, 218] width 19 height 10
click at [444, 236] on button "Label" at bounding box center [449, 241] width 19 height 10
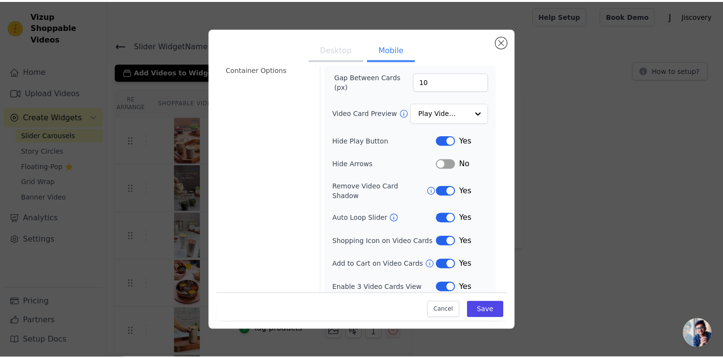
scroll to position [0, 0]
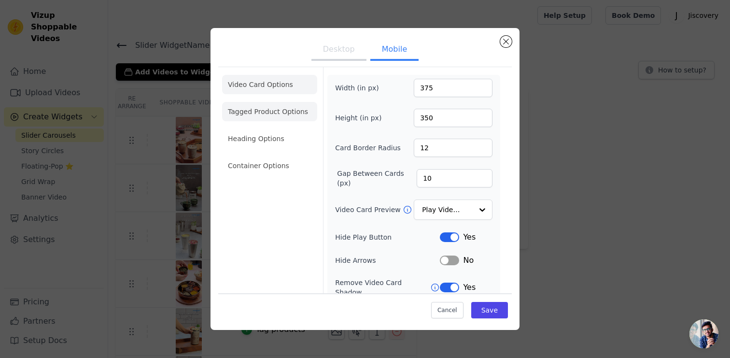
click at [262, 112] on li "Tagged Product Options" at bounding box center [269, 111] width 95 height 19
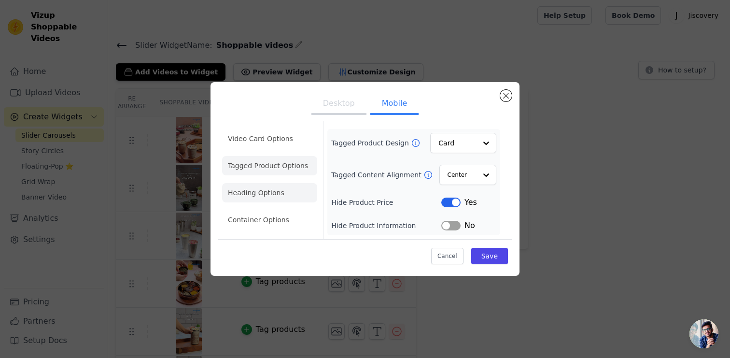
click at [268, 190] on li "Heading Options" at bounding box center [269, 192] width 95 height 19
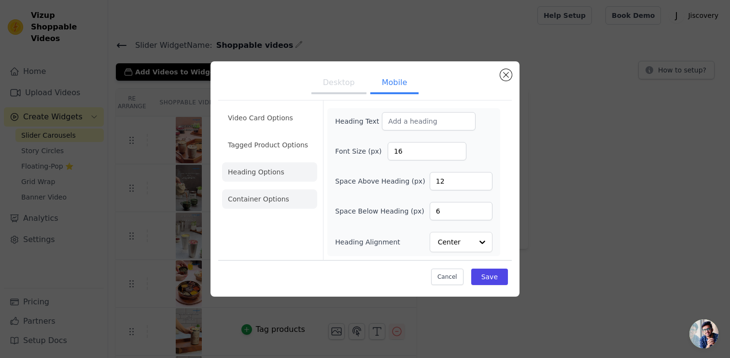
click at [270, 202] on li "Container Options" at bounding box center [269, 198] width 95 height 19
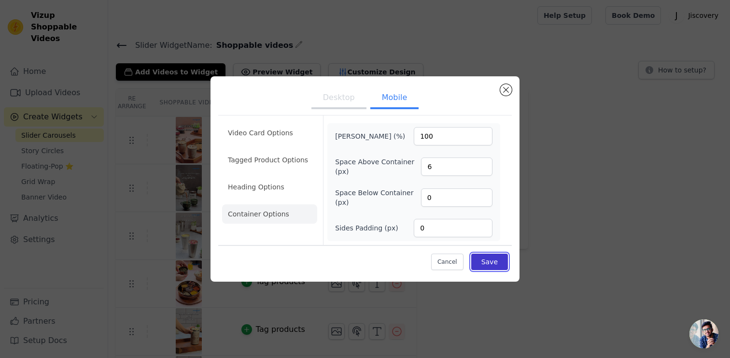
click at [491, 256] on button "Save" at bounding box center [489, 261] width 37 height 16
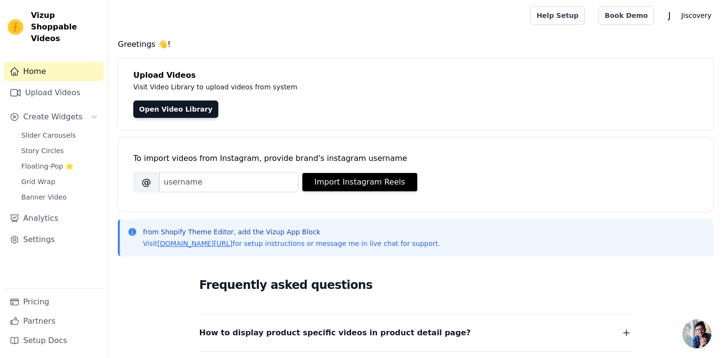
click at [491, 129] on div "Greetings 👋! Upload Videos Visit Video Library to upload videos from system Ope…" at bounding box center [415, 290] width 615 height 503
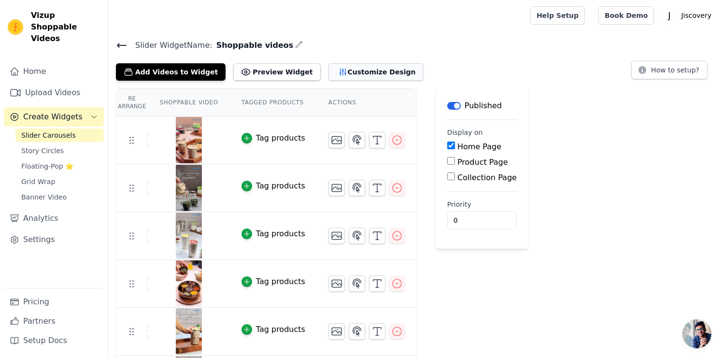
click at [364, 67] on button "Customize Design" at bounding box center [375, 71] width 95 height 17
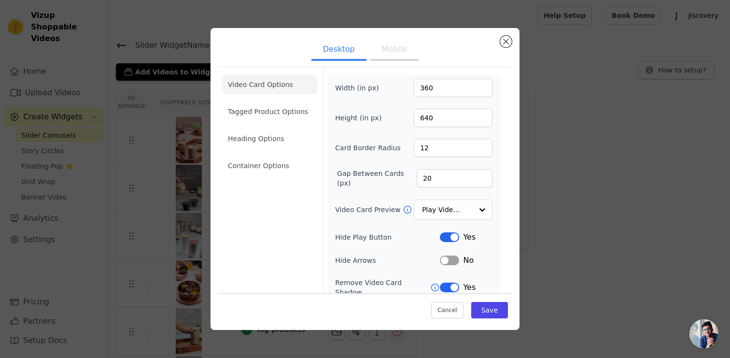
drag, startPoint x: 390, startPoint y: 51, endPoint x: 386, endPoint y: 54, distance: 5.2
click at [390, 51] on button "Mobile" at bounding box center [394, 50] width 48 height 21
click at [275, 110] on li "Tagged Product Options" at bounding box center [269, 111] width 95 height 19
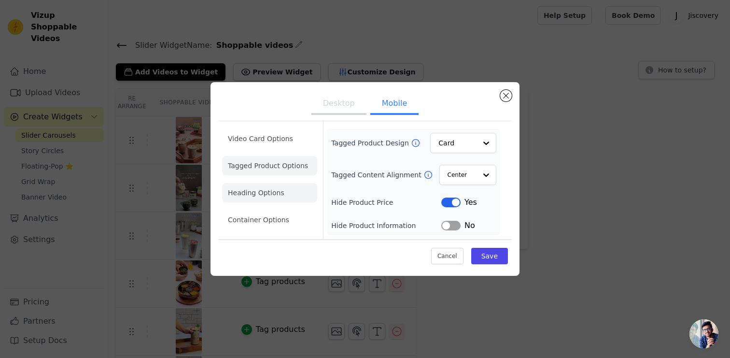
drag, startPoint x: 274, startPoint y: 167, endPoint x: 270, endPoint y: 184, distance: 18.3
click at [274, 167] on li "Tagged Product Options" at bounding box center [269, 165] width 95 height 19
click at [268, 192] on li "Heading Options" at bounding box center [269, 192] width 95 height 19
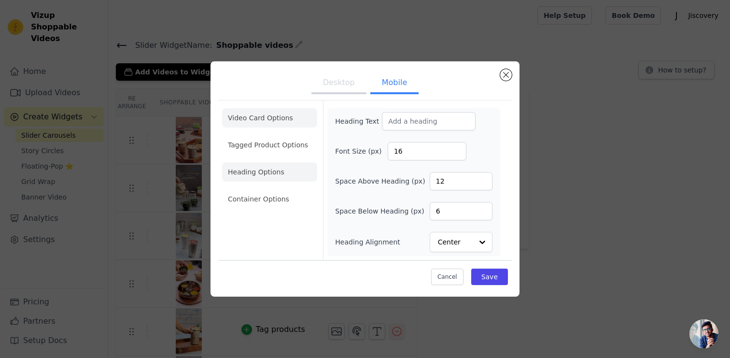
click at [270, 118] on li "Video Card Options" at bounding box center [269, 117] width 95 height 19
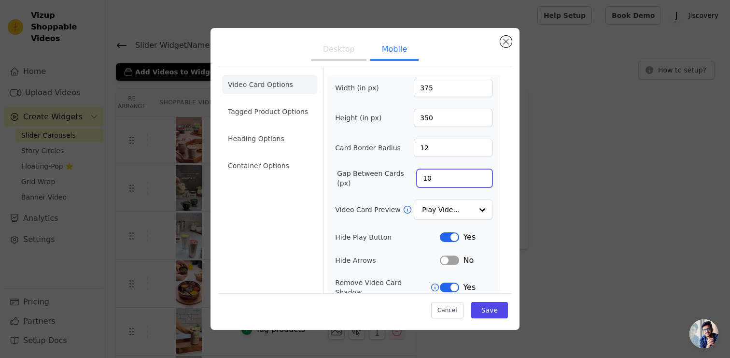
drag, startPoint x: 432, startPoint y: 176, endPoint x: 406, endPoint y: 174, distance: 25.7
click at [417, 174] on input "10" at bounding box center [455, 178] width 76 height 18
type input "5"
click at [486, 316] on button "Save" at bounding box center [489, 310] width 37 height 16
